Goal: Find specific page/section: Find specific page/section

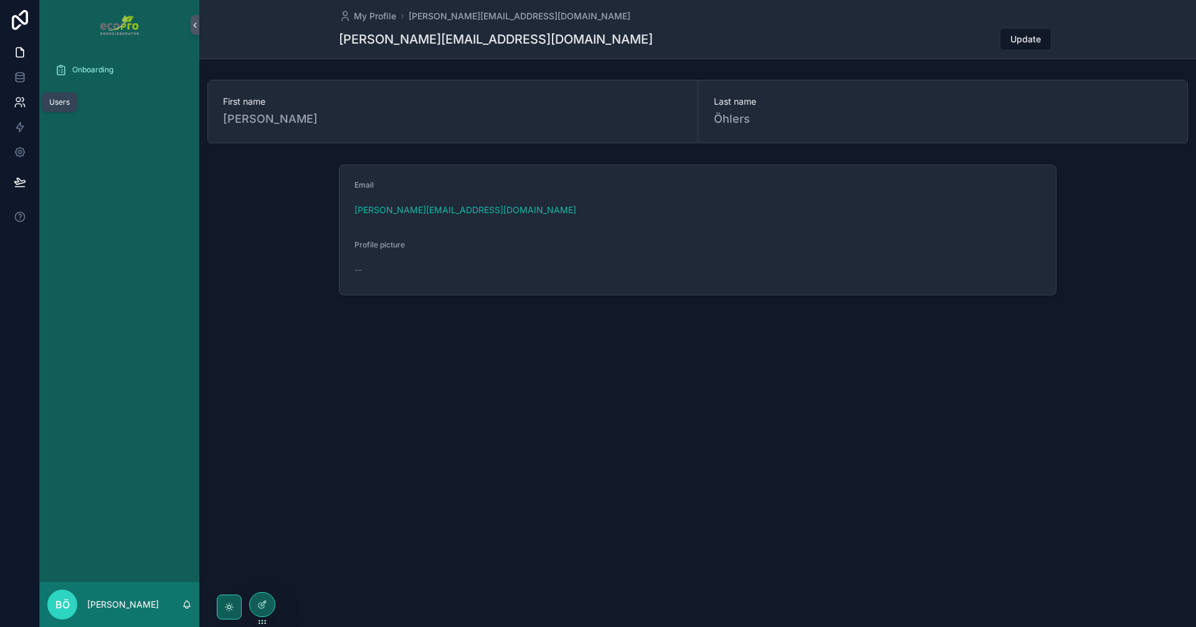
click at [25, 98] on icon at bounding box center [20, 102] width 12 height 12
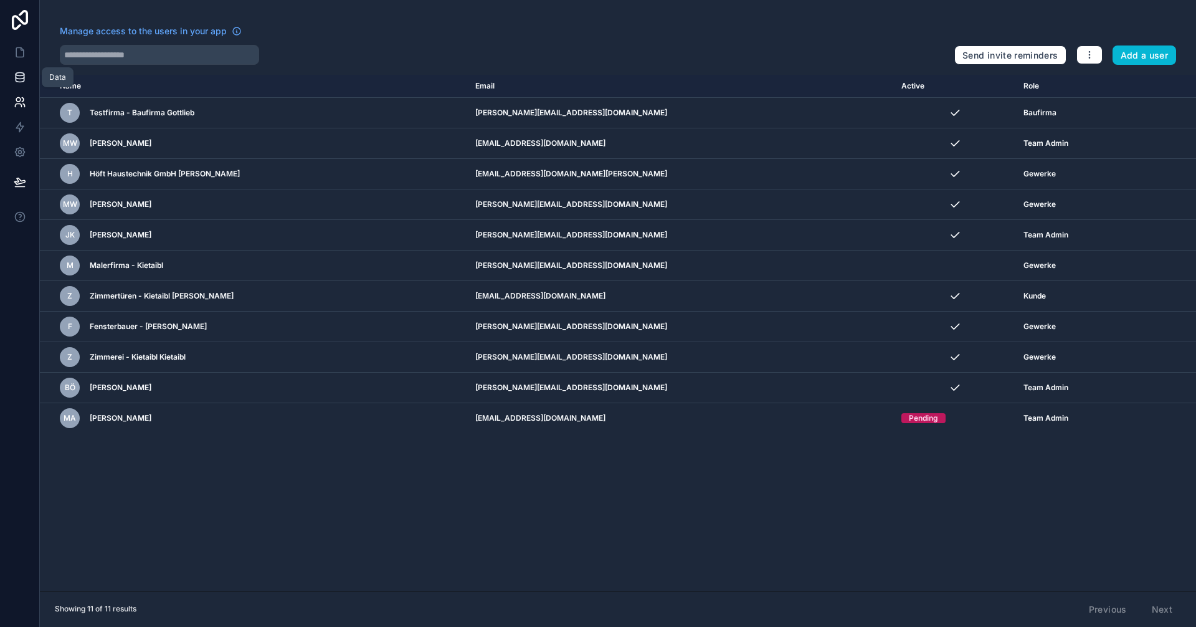
click at [22, 74] on icon at bounding box center [20, 74] width 8 height 3
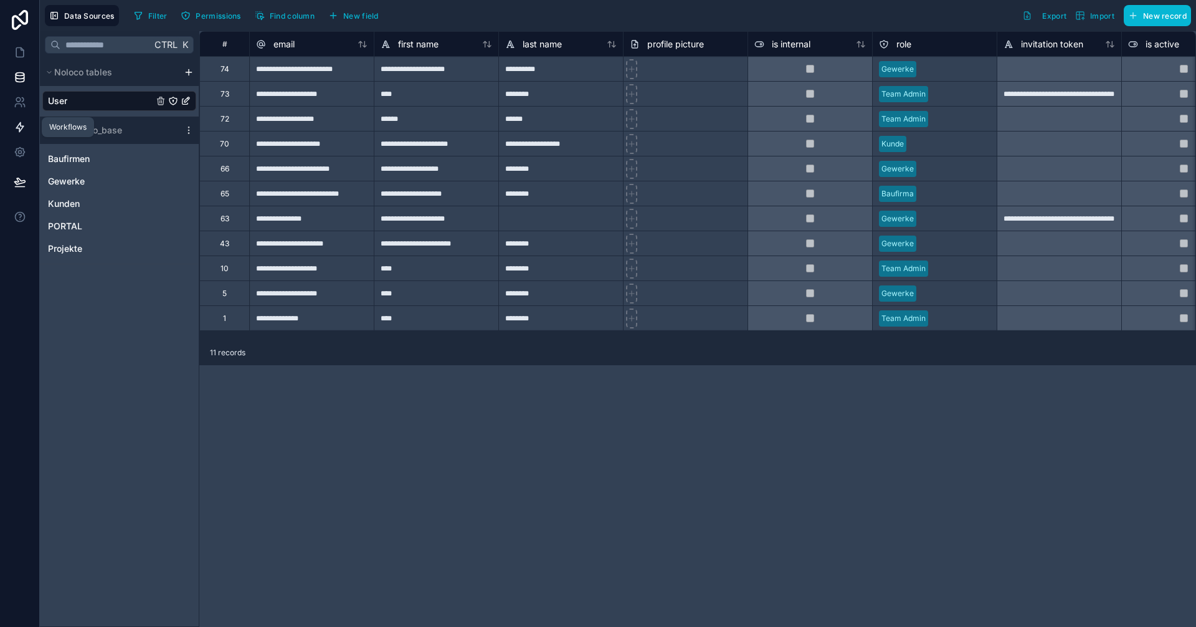
click at [22, 120] on link at bounding box center [19, 127] width 39 height 25
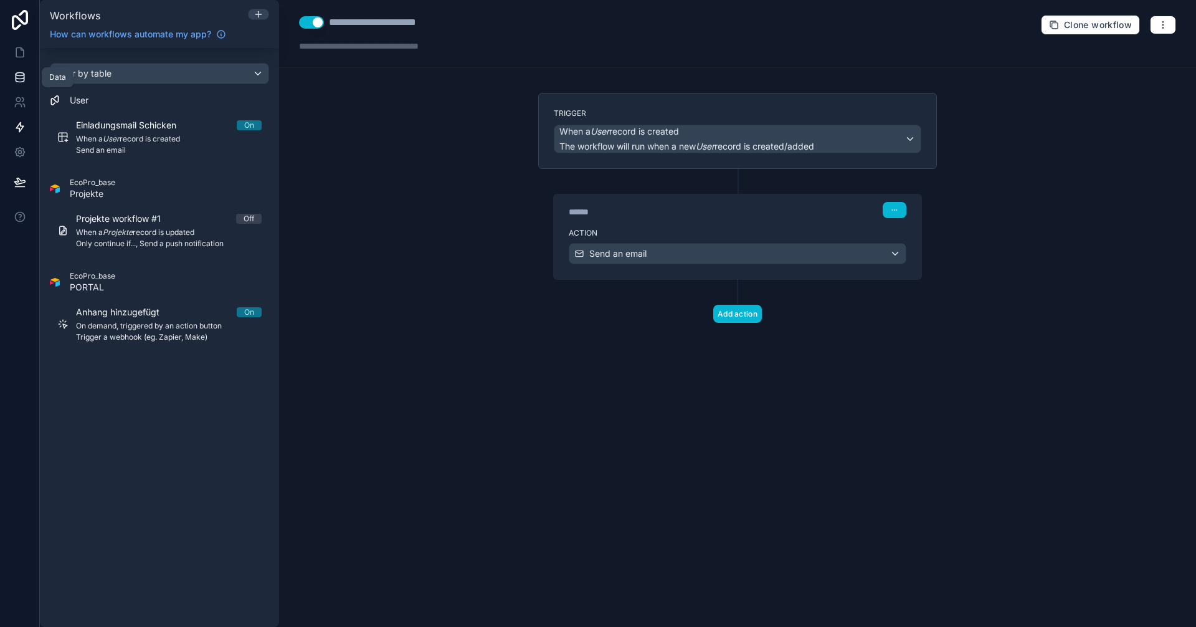
click at [19, 73] on icon at bounding box center [20, 74] width 8 height 3
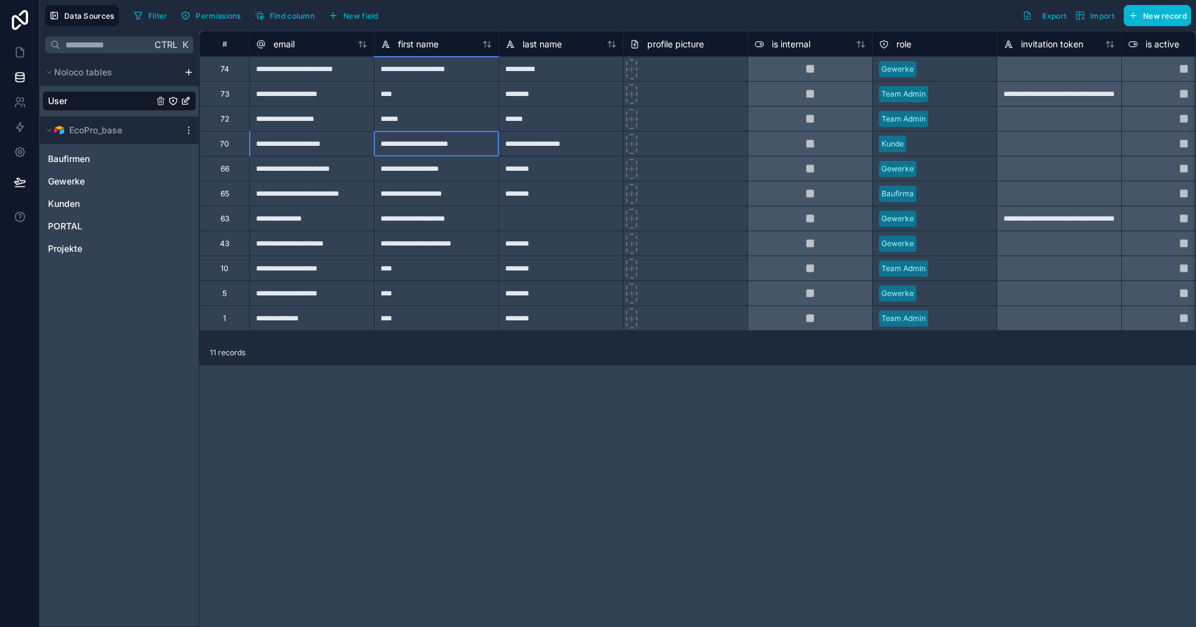
click at [445, 148] on div "**********" at bounding box center [436, 143] width 125 height 25
click at [236, 141] on div "70" at bounding box center [224, 143] width 50 height 25
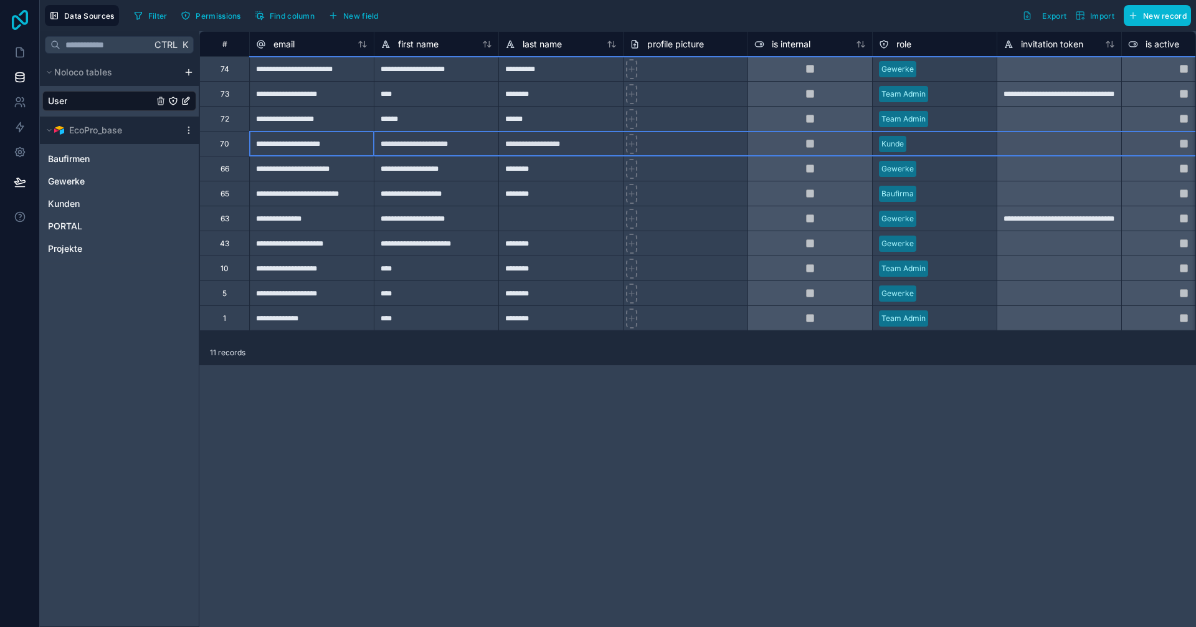
click at [12, 17] on icon at bounding box center [20, 20] width 16 height 20
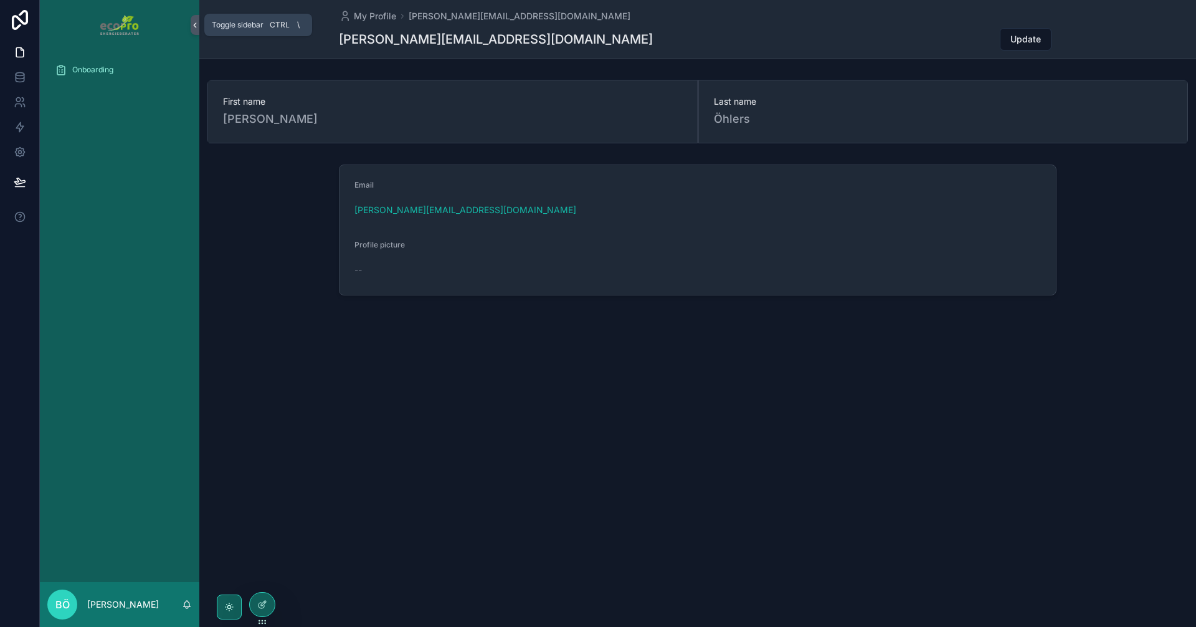
click at [193, 27] on icon "scrollable content" at bounding box center [195, 25] width 9 height 9
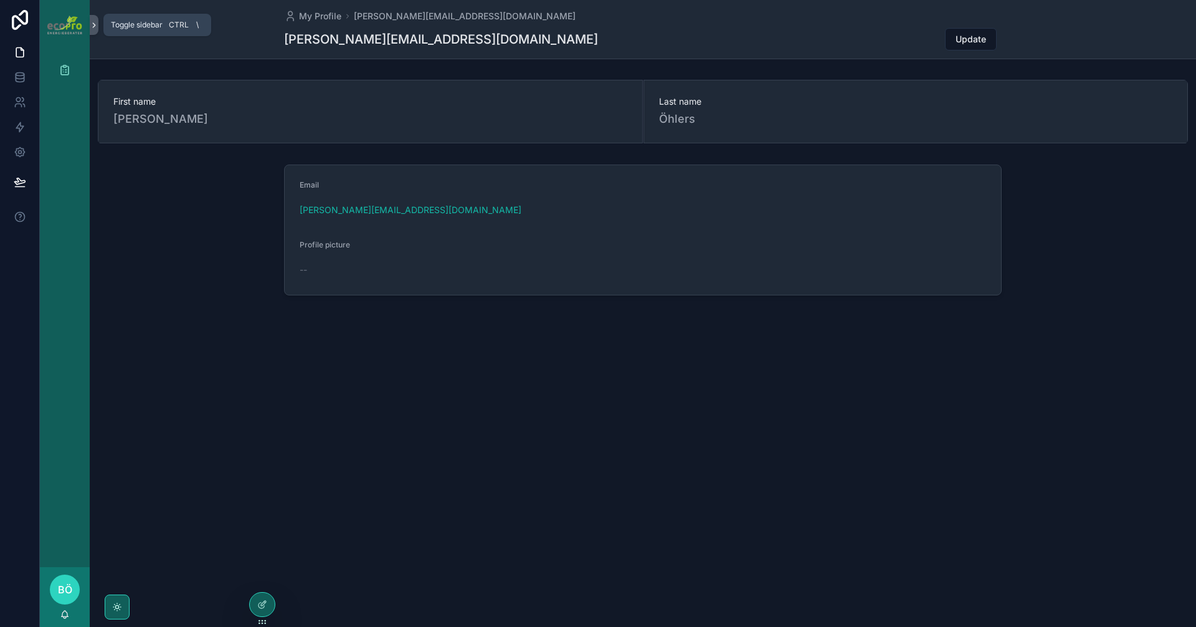
drag, startPoint x: 93, startPoint y: 24, endPoint x: 85, endPoint y: 40, distance: 18.4
click at [97, 24] on icon "scrollable content" at bounding box center [94, 25] width 9 height 9
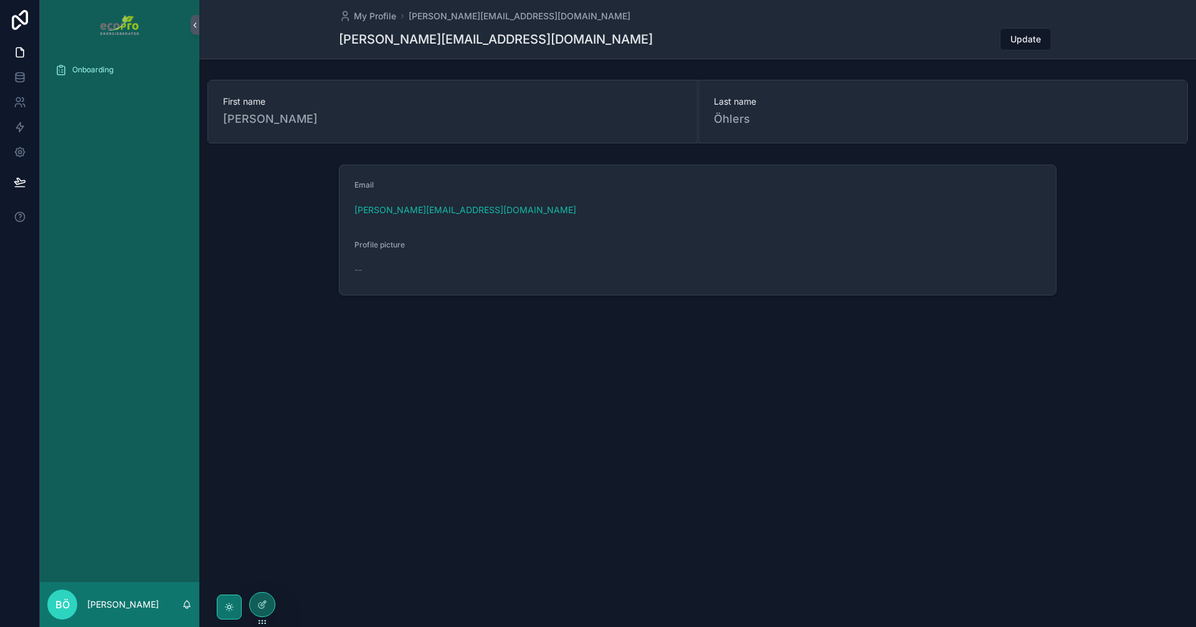
click at [223, 606] on div "scrollable content" at bounding box center [229, 606] width 25 height 25
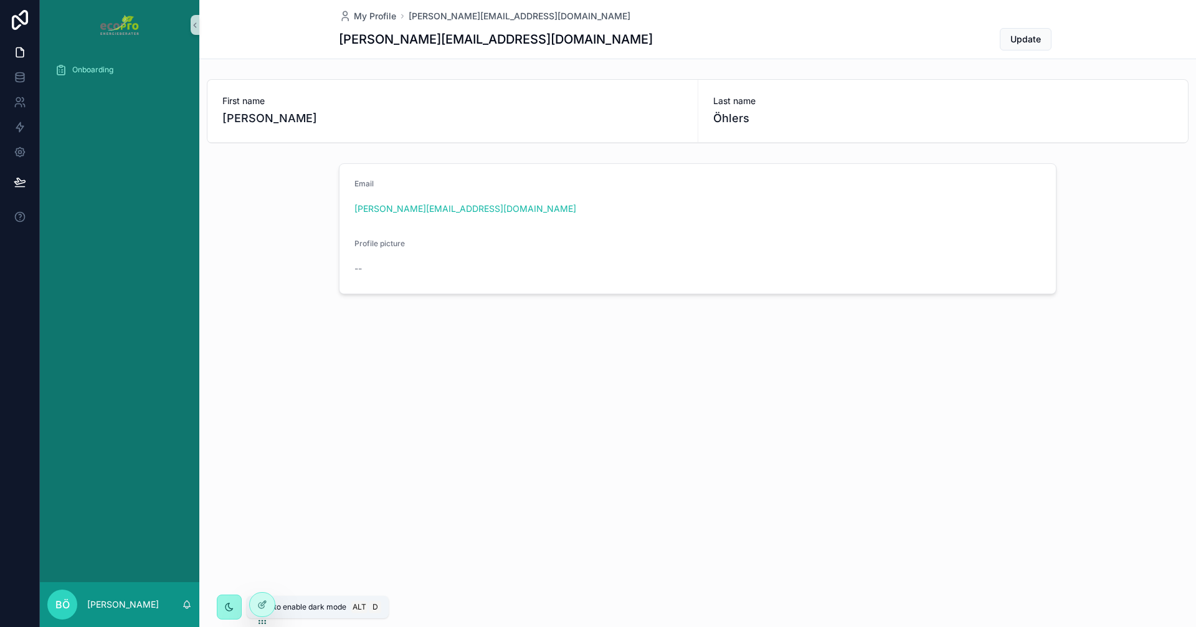
click at [223, 606] on div "scrollable content" at bounding box center [229, 606] width 25 height 25
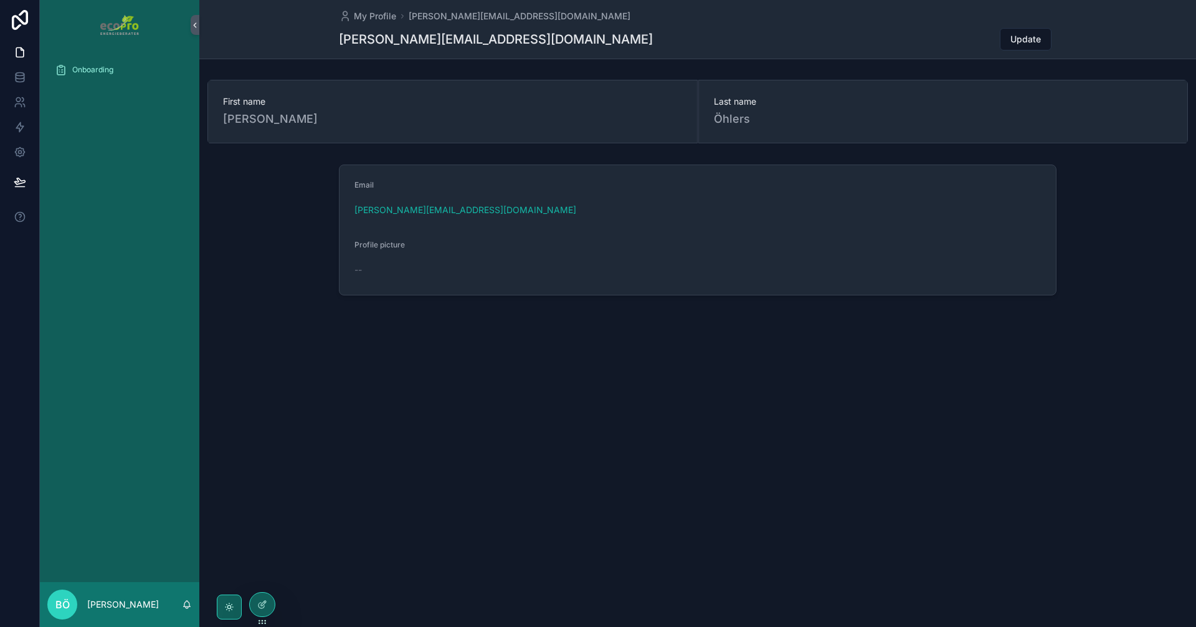
click at [323, 454] on div "My Profile [PERSON_NAME][EMAIL_ADDRESS][DOMAIN_NAME] [PERSON_NAME][EMAIL_ADDRES…" at bounding box center [697, 313] width 997 height 627
click at [10, 78] on link at bounding box center [19, 77] width 39 height 25
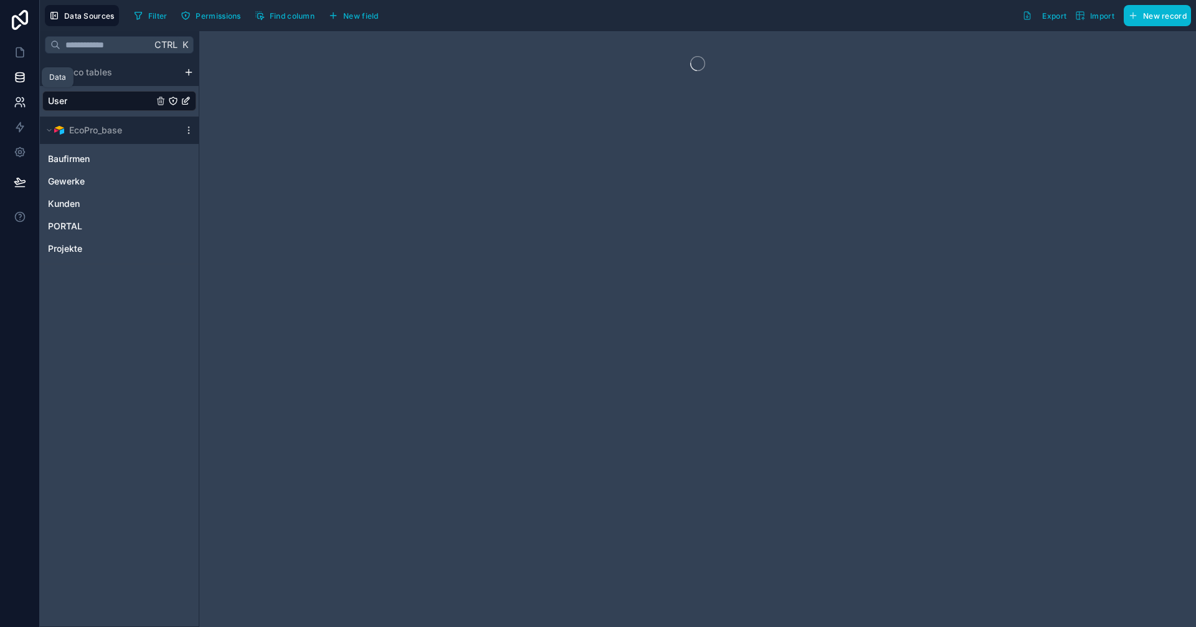
click at [16, 106] on icon at bounding box center [20, 102] width 12 height 12
